Goal: Transaction & Acquisition: Purchase product/service

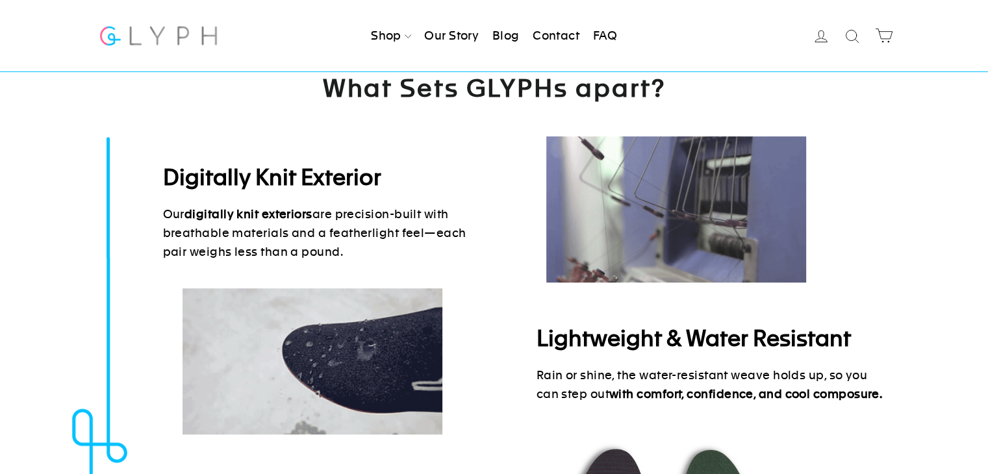
scroll to position [390, 0]
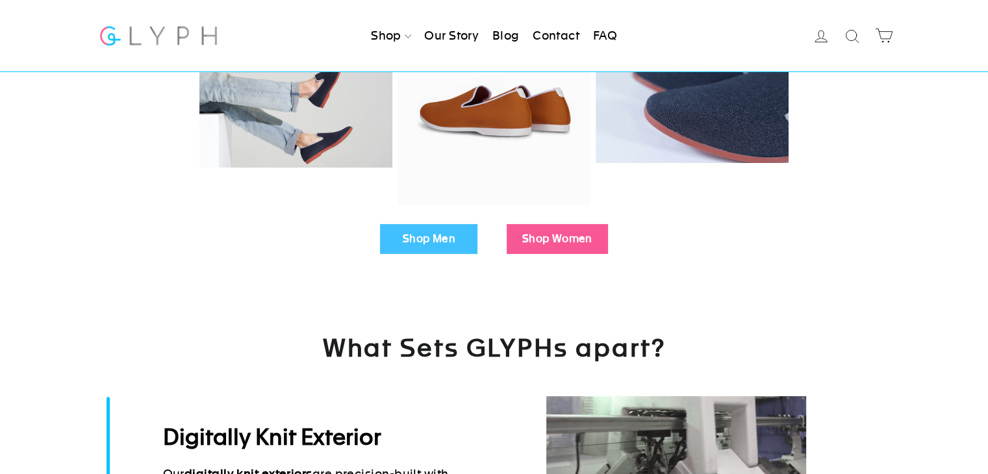
click at [418, 233] on link "Shop Men" at bounding box center [428, 239] width 97 height 30
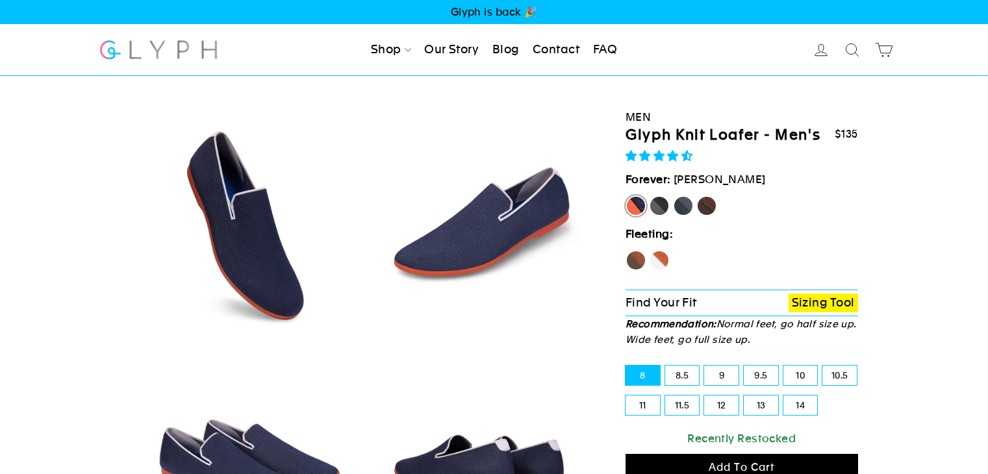
select select "highest-rating"
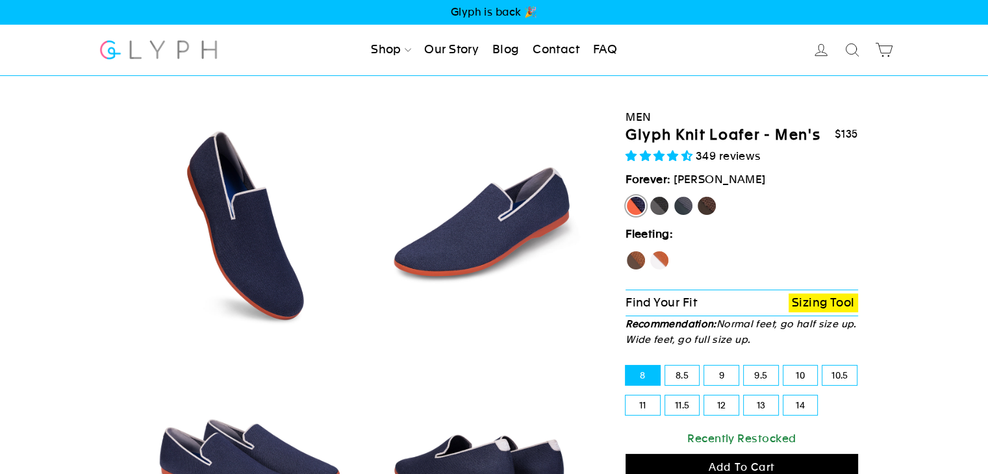
click at [660, 199] on label "Panther" at bounding box center [659, 206] width 21 height 21
click at [650, 196] on input "Panther" at bounding box center [649, 196] width 1 height 1
radio input "true"
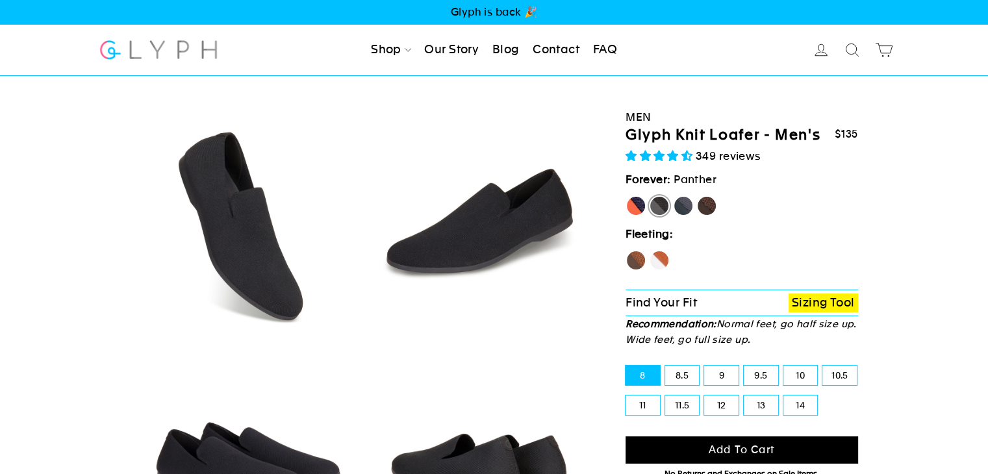
click at [676, 205] on label "Rhino" at bounding box center [683, 206] width 21 height 21
click at [674, 196] on input "Rhino" at bounding box center [673, 196] width 1 height 1
radio input "true"
